Goal: Task Accomplishment & Management: Complete application form

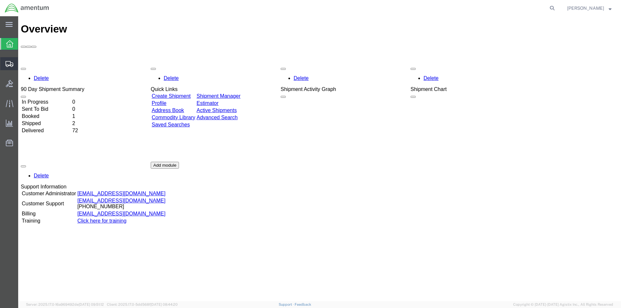
click at [9, 65] on icon at bounding box center [10, 64] width 8 height 6
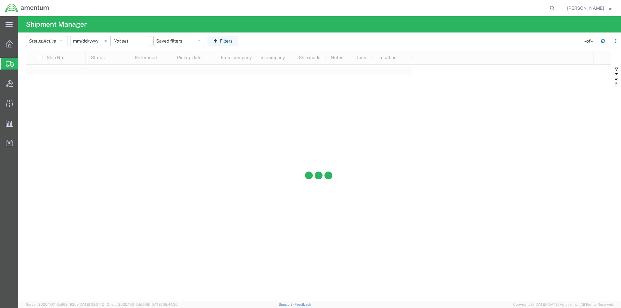
click at [32, 87] on div at bounding box center [318, 176] width 584 height 250
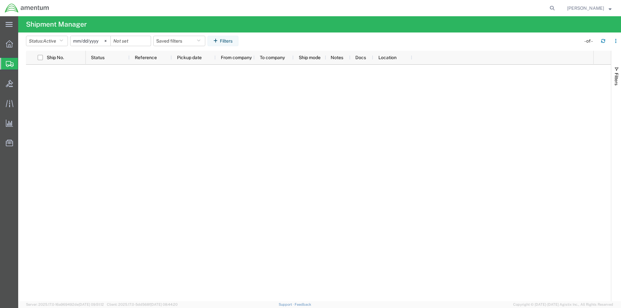
click at [0, 0] on span "Create Shipment" at bounding box center [0, 0] width 0 height 0
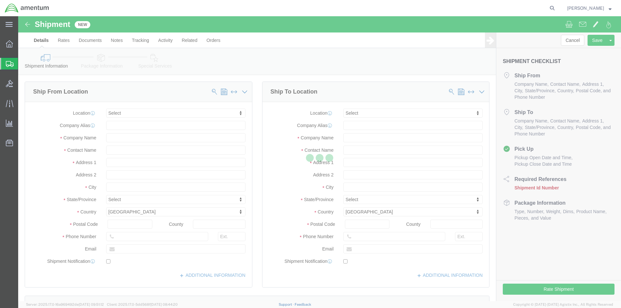
select select
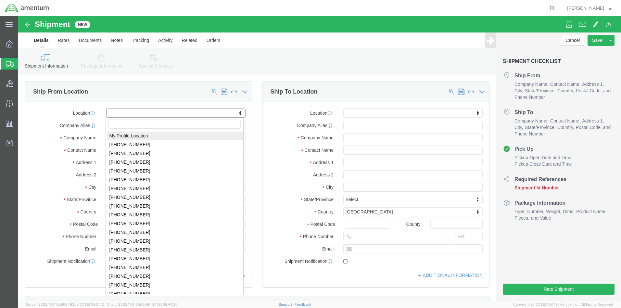
click body "Shipment New Details Rates Documents Notes Tracking Activity Related Orders Can…"
select select "MYPROFILE"
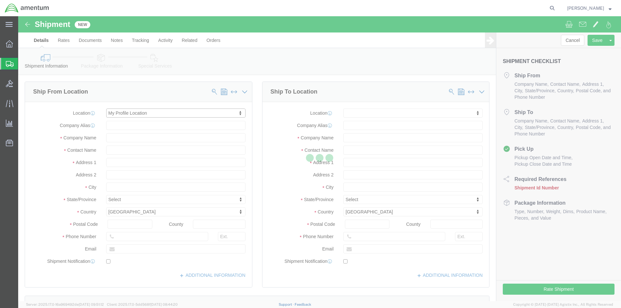
select select "FL"
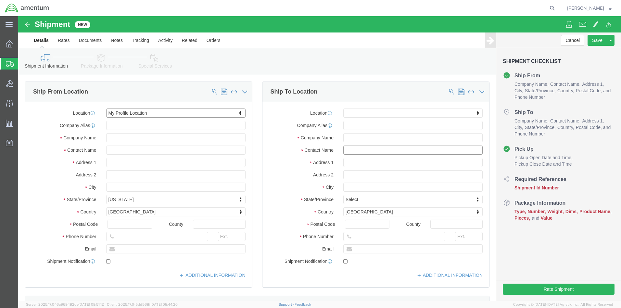
click input "text"
